Goal: Find specific page/section

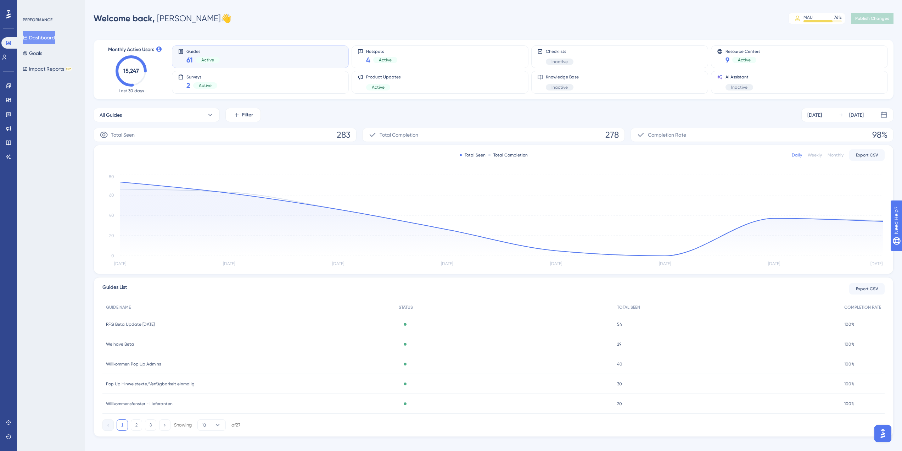
click at [27, 209] on div "PERFORMANCE Dashboard Goals Impact Reports BETA" at bounding box center [51, 225] width 68 height 451
click at [6, 83] on link at bounding box center [9, 85] width 6 height 11
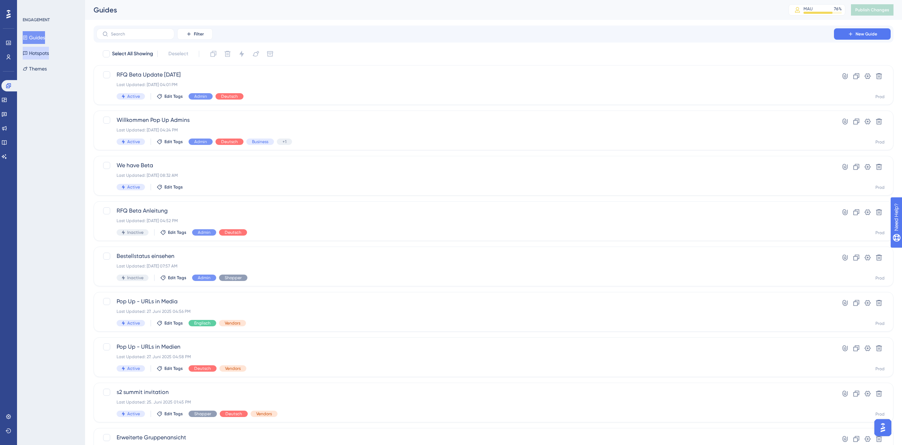
click at [42, 53] on button "Hotspots" at bounding box center [36, 53] width 26 height 13
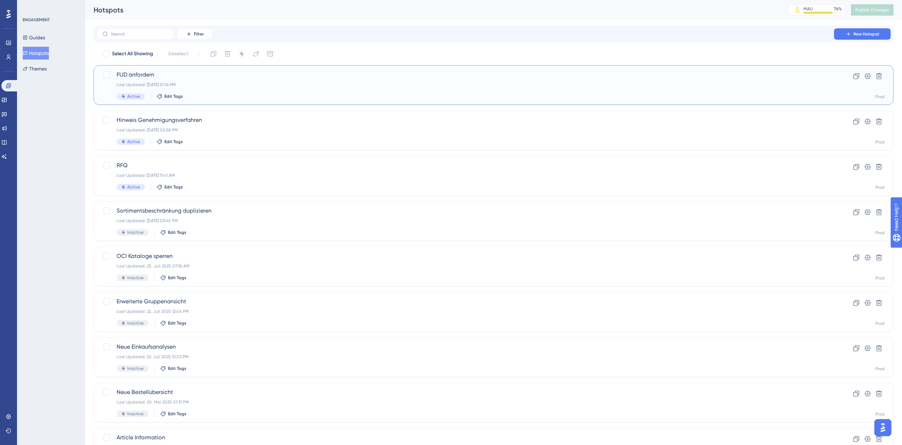
click at [235, 79] on div "FUD anfordern Last Updated: [DATE] 01:16 PM Active Edit Tags" at bounding box center [465, 85] width 697 height 29
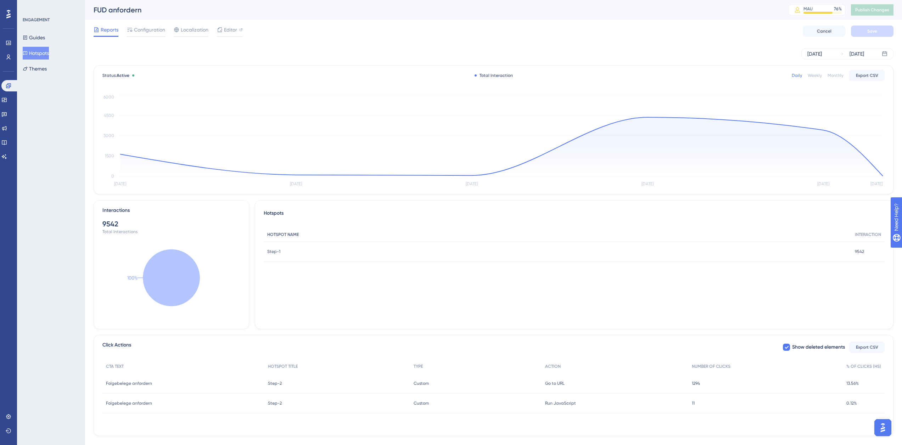
scroll to position [14, 0]
